Goal: Information Seeking & Learning: Learn about a topic

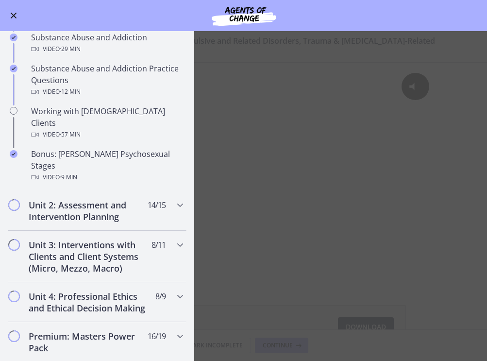
scroll to position [618, 0]
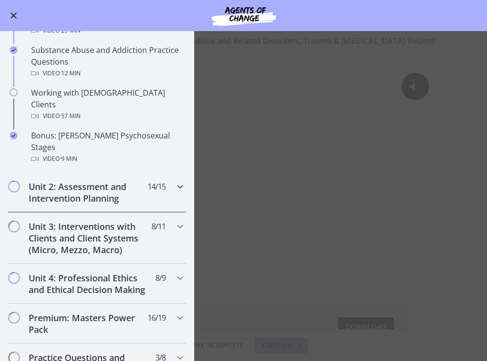
click at [96, 181] on h2 "Unit 2: Assessment and Intervention Planning" at bounding box center [88, 192] width 119 height 23
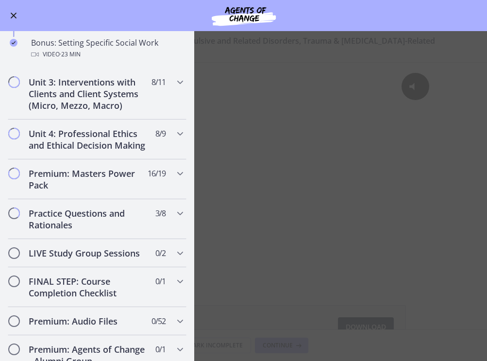
scroll to position [858, 0]
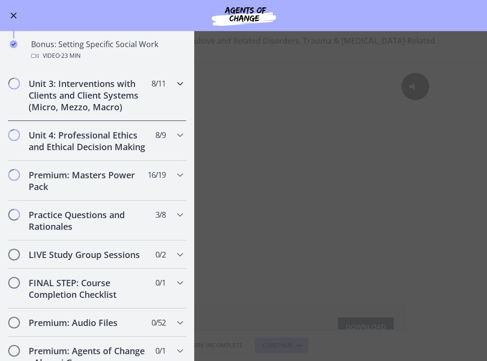
click at [101, 101] on h2 "Unit 3: Interventions with Clients and Client Systems (Micro, Mezzo, Macro)" at bounding box center [88, 95] width 119 height 35
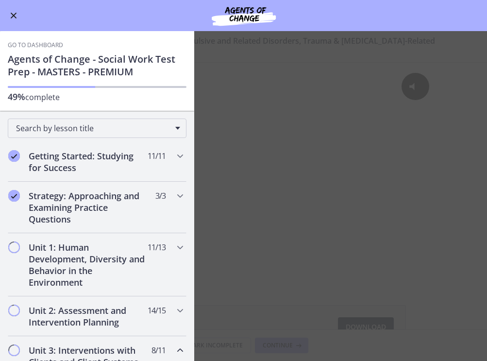
scroll to position [0, 0]
click at [80, 254] on h2 "Unit 1: Human Development, Diversity and Behavior in the Environment" at bounding box center [88, 265] width 119 height 47
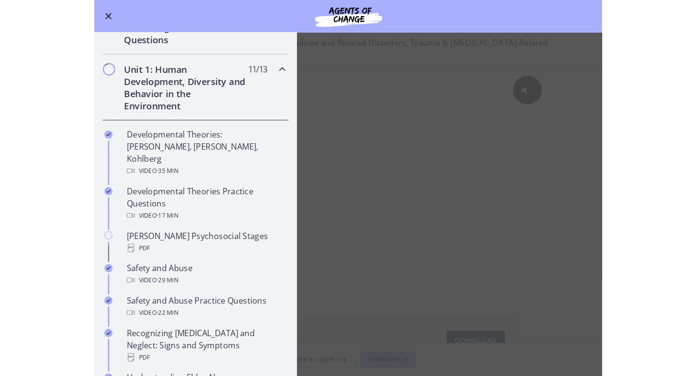
scroll to position [182, 0]
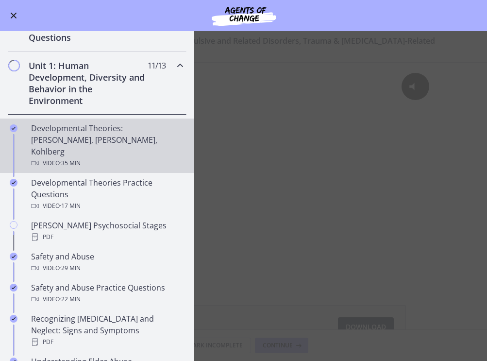
click at [104, 140] on div "Developmental Theories: [PERSON_NAME], [PERSON_NAME], Kohlberg Video · 35 min" at bounding box center [107, 145] width 152 height 47
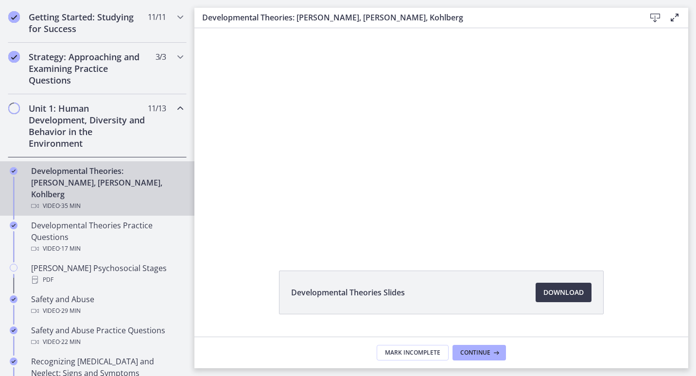
scroll to position [185, 0]
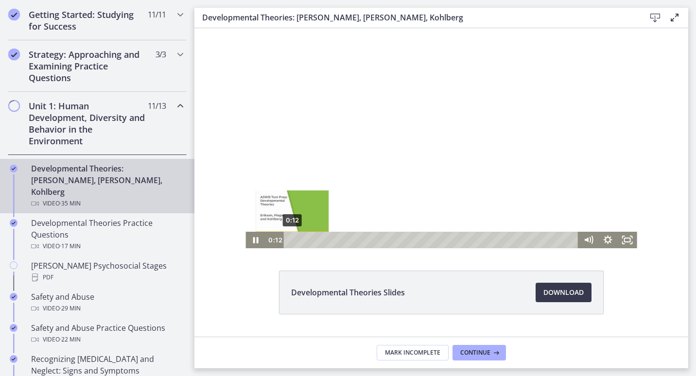
click at [290, 240] on div "0:12" at bounding box center [431, 240] width 283 height 17
click at [256, 241] on icon "Pause" at bounding box center [254, 240] width 23 height 20
click at [256, 241] on icon "Play Video" at bounding box center [255, 240] width 23 height 20
click at [256, 241] on icon "Pause" at bounding box center [254, 240] width 23 height 20
click at [253, 245] on icon "Play Video" at bounding box center [255, 240] width 19 height 17
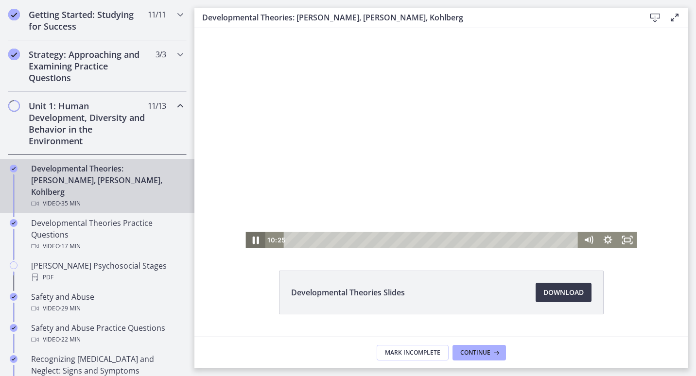
click at [253, 245] on icon "Pause" at bounding box center [254, 240] width 23 height 20
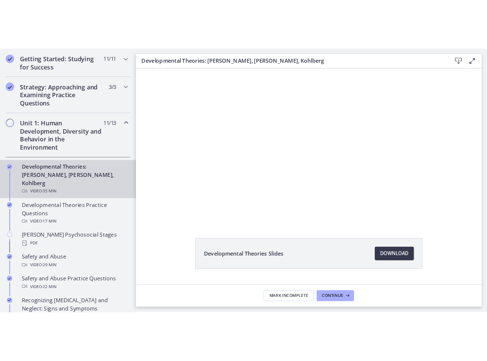
scroll to position [0, 0]
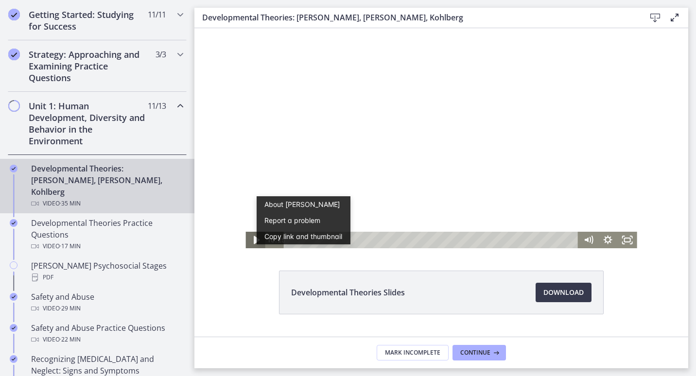
click at [253, 240] on icon "Play Video" at bounding box center [256, 240] width 6 height 8
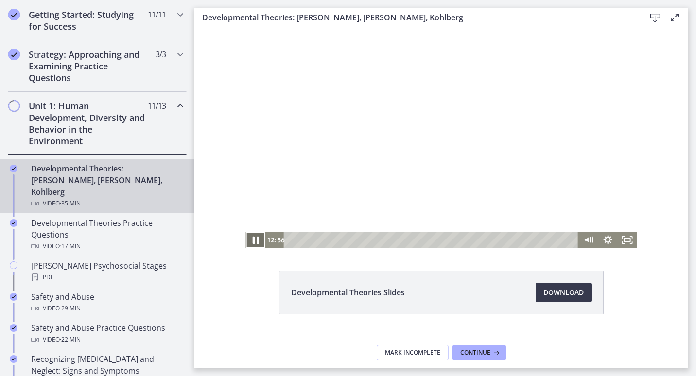
click at [257, 237] on icon "Pause" at bounding box center [254, 240] width 23 height 20
click at [257, 237] on icon "Play Video" at bounding box center [255, 240] width 23 height 20
click at [246, 240] on icon "Pause" at bounding box center [254, 240] width 23 height 20
click at [433, 239] on div "17:57" at bounding box center [431, 240] width 283 height 17
click at [248, 237] on icon "Play Video" at bounding box center [255, 240] width 23 height 20
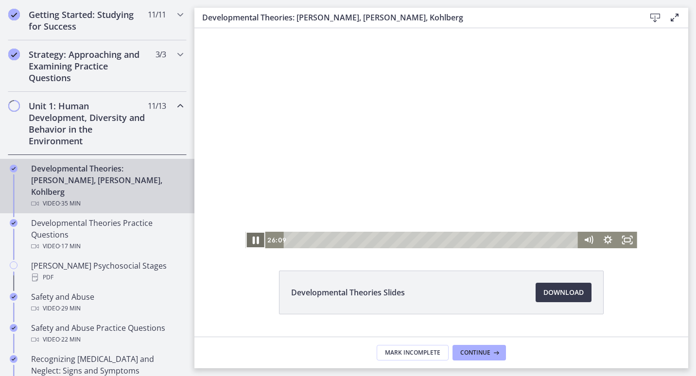
click at [254, 234] on icon "Pause" at bounding box center [254, 240] width 23 height 20
click at [248, 241] on icon "Play Video" at bounding box center [255, 240] width 23 height 20
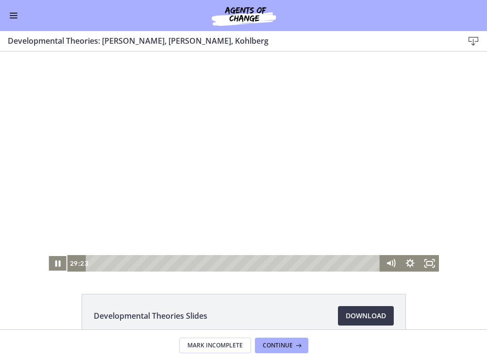
scroll to position [182, 0]
click at [95, 10] on div "Go to Dashboard" at bounding box center [243, 15] width 487 height 31
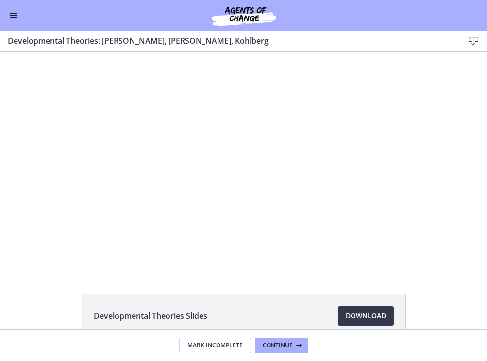
click at [110, 18] on div "Go to Dashboard" at bounding box center [243, 15] width 487 height 31
click at [40, 285] on div "Developmental Theories Slides Download Opens in a new window" at bounding box center [243, 190] width 487 height 278
click at [23, 275] on div "Developmental Theories Slides Download Opens in a new window" at bounding box center [243, 190] width 487 height 278
click at [39, 17] on div "Go to Dashboard" at bounding box center [243, 15] width 487 height 31
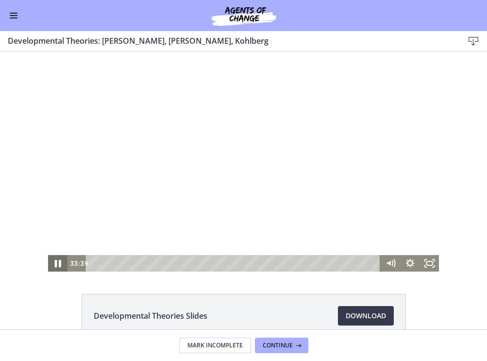
click at [51, 264] on icon "Pause" at bounding box center [57, 264] width 23 height 20
click at [92, 184] on div at bounding box center [243, 161] width 391 height 220
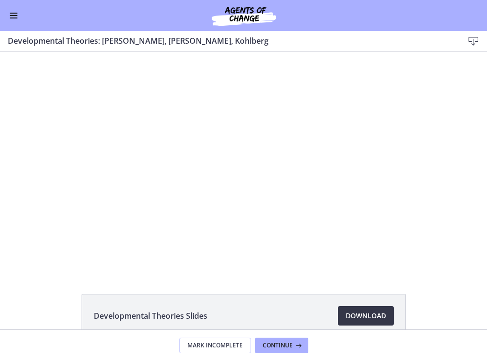
click at [366, 322] on link "Download Opens in a new window" at bounding box center [366, 315] width 56 height 19
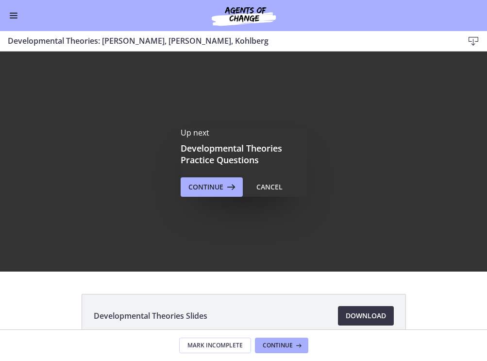
scroll to position [0, 0]
click at [223, 185] on icon at bounding box center [230, 187] width 14 height 12
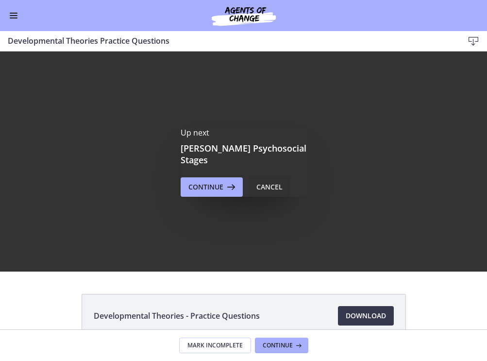
click at [264, 181] on div "Cancel" at bounding box center [269, 187] width 26 height 12
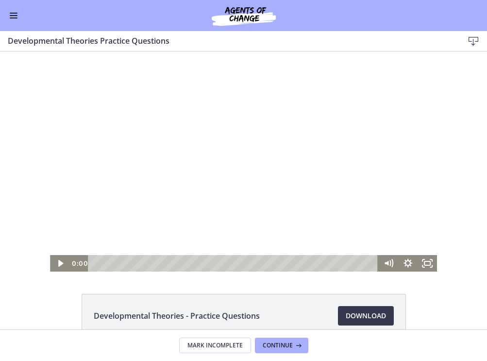
click at [95, 264] on div "Playbar" at bounding box center [234, 263] width 279 height 17
click at [58, 263] on icon "Play Video" at bounding box center [61, 263] width 6 height 8
click at [57, 262] on icon "Pause" at bounding box center [59, 264] width 23 height 20
